Goal: Task Accomplishment & Management: Manage account settings

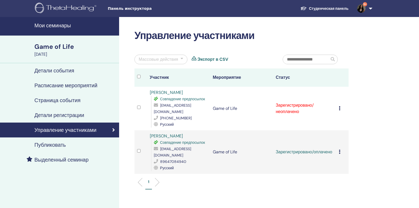
click at [339, 106] on icon at bounding box center [340, 108] width 2 height 4
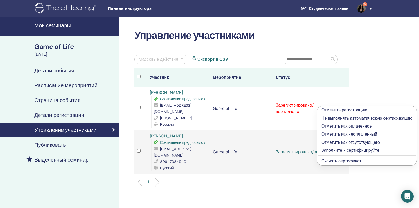
click at [336, 126] on p "Отметить как оплаченное" at bounding box center [367, 126] width 91 height 6
